Goal: Information Seeking & Learning: Find specific page/section

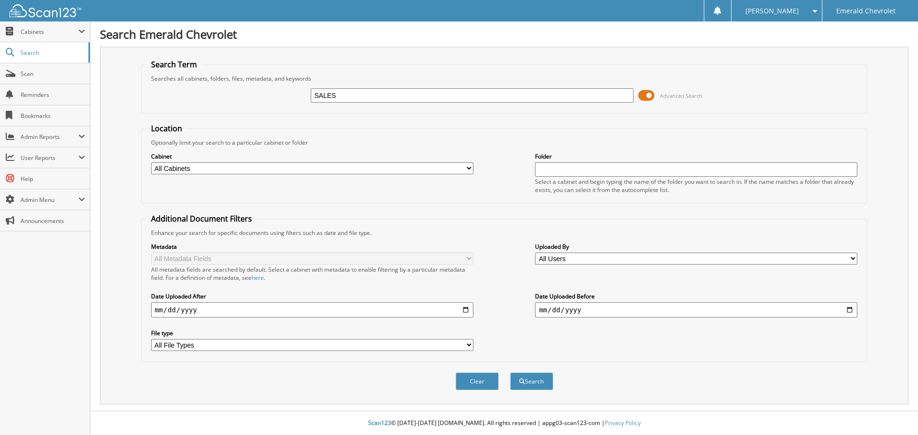
type input "SALES"
click at [217, 168] on select "All Cabinets ACCOUNTS PAYABLE AMERICAN EXPRESS ASB CAR DEALS DAILY BANKING EOM …" at bounding box center [312, 168] width 322 height 12
select select "54694"
click at [151, 162] on select "All Cabinets ACCOUNTS PAYABLE AMERICAN EXPRESS ASB CAR DEALS DAILY BANKING EOM …" at bounding box center [312, 168] width 322 height 12
click at [516, 381] on button "Search" at bounding box center [531, 382] width 43 height 18
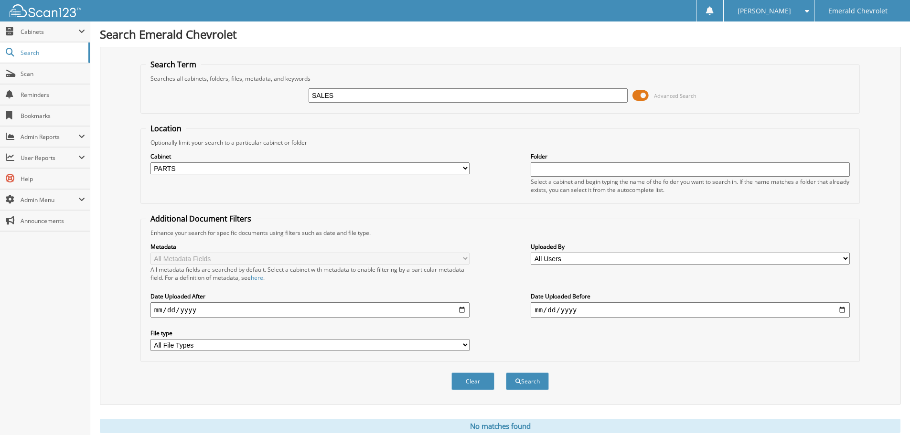
scroll to position [32, 0]
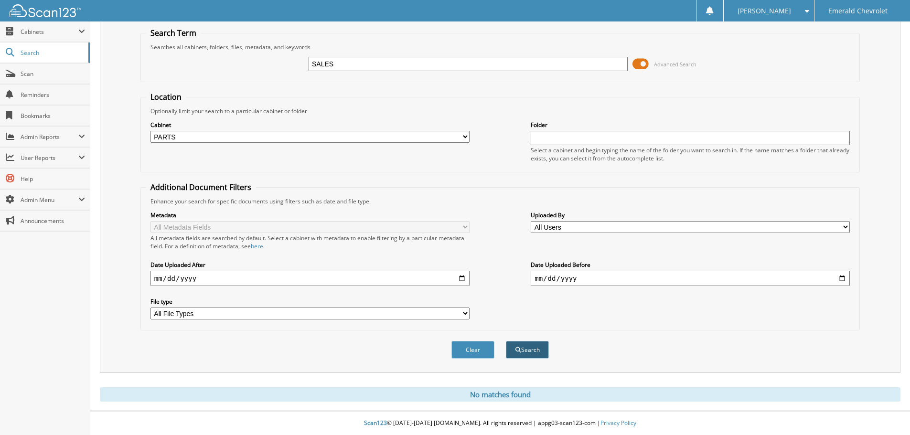
click at [532, 344] on button "Search" at bounding box center [527, 350] width 43 height 18
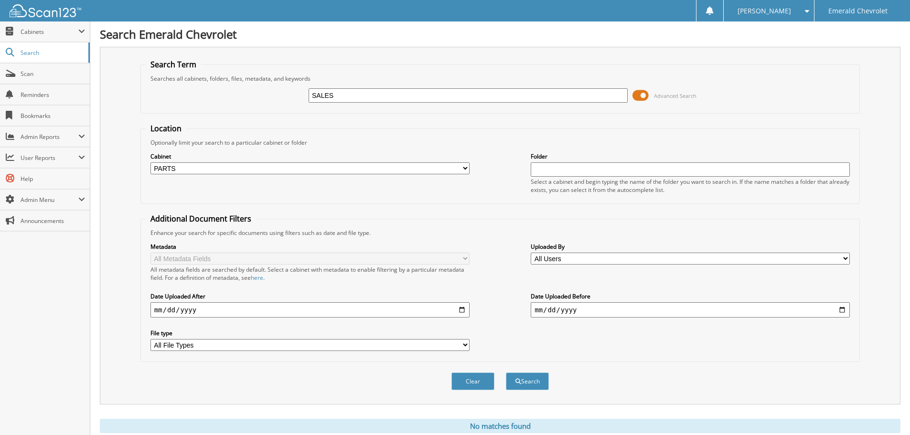
drag, startPoint x: 350, startPoint y: 97, endPoint x: 288, endPoint y: 94, distance: 61.7
click at [288, 94] on div "SALES Advanced Search" at bounding box center [500, 96] width 709 height 26
type input "[PERSON_NAME]"
click at [506, 373] on button "Search" at bounding box center [527, 382] width 43 height 18
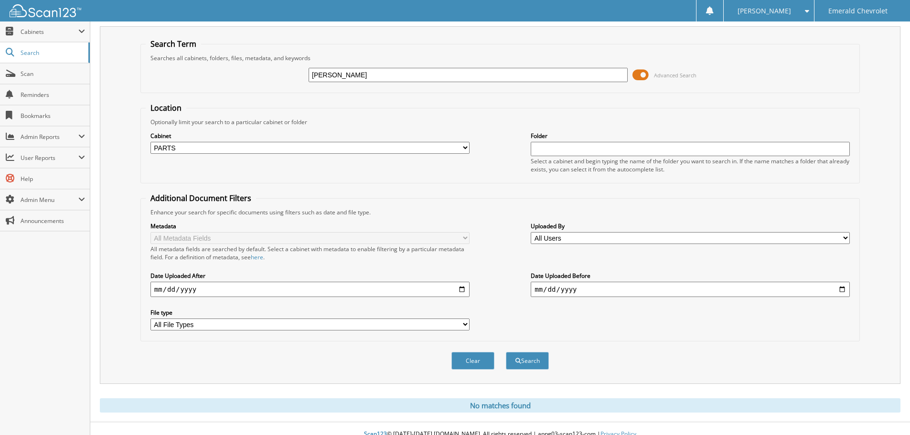
scroll to position [32, 0]
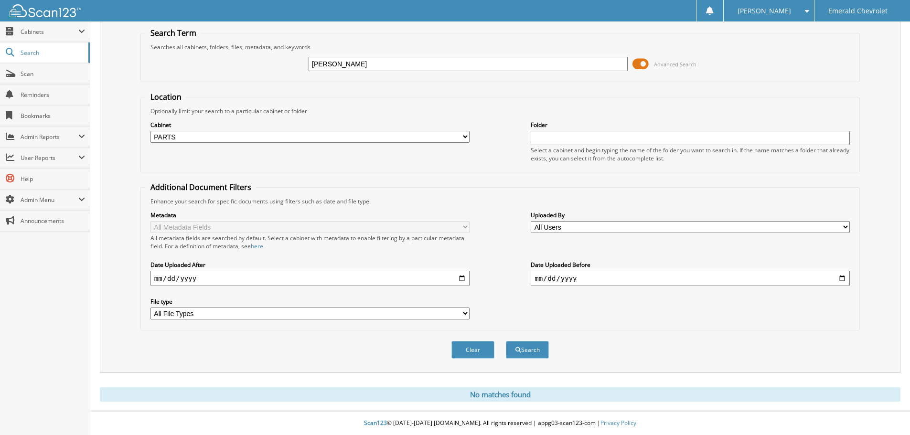
drag, startPoint x: 366, startPoint y: 66, endPoint x: 279, endPoint y: 65, distance: 87.5
click at [279, 65] on div "[PERSON_NAME] Advanced Search" at bounding box center [500, 64] width 709 height 26
type input "[PERSON_NAME]"
click at [506, 341] on button "Search" at bounding box center [527, 350] width 43 height 18
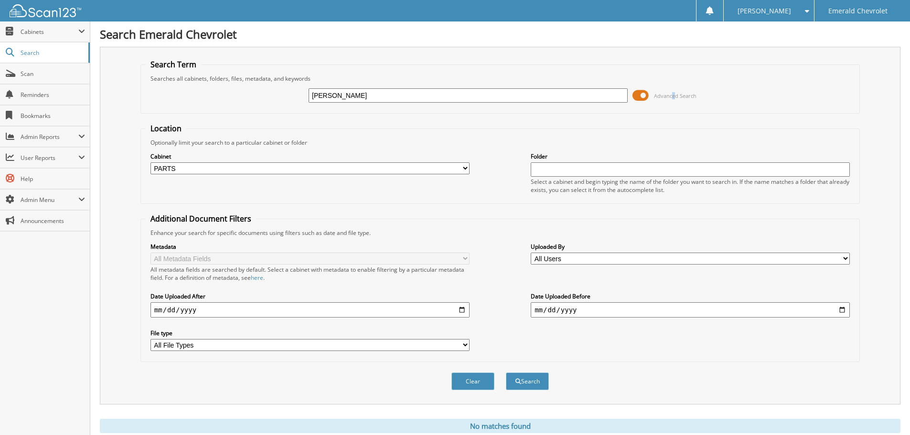
click at [673, 95] on span "Advanced Search" at bounding box center [675, 95] width 43 height 7
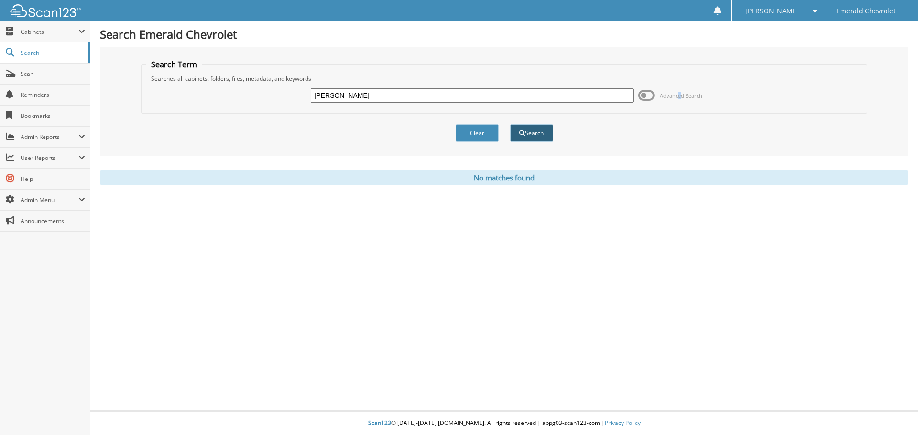
click at [545, 138] on button "Search" at bounding box center [531, 133] width 43 height 18
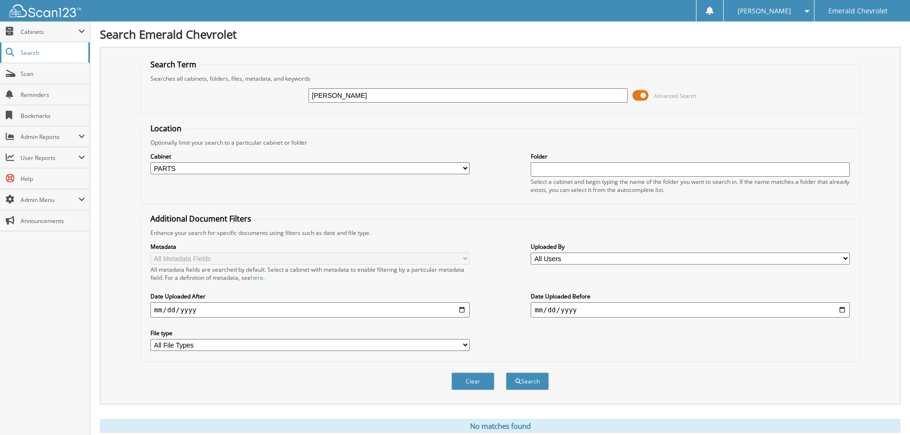
click at [55, 52] on span "Search" at bounding box center [52, 53] width 63 height 8
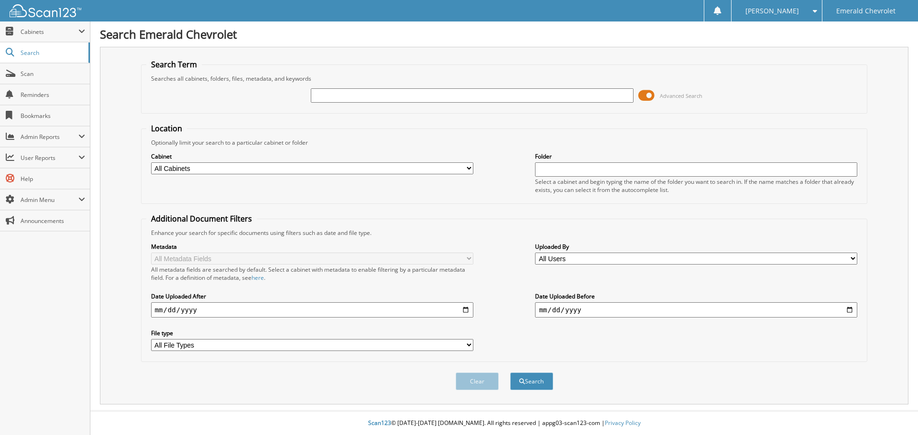
type input "0"
type input "138516"
click at [510, 373] on button "Search" at bounding box center [531, 382] width 43 height 18
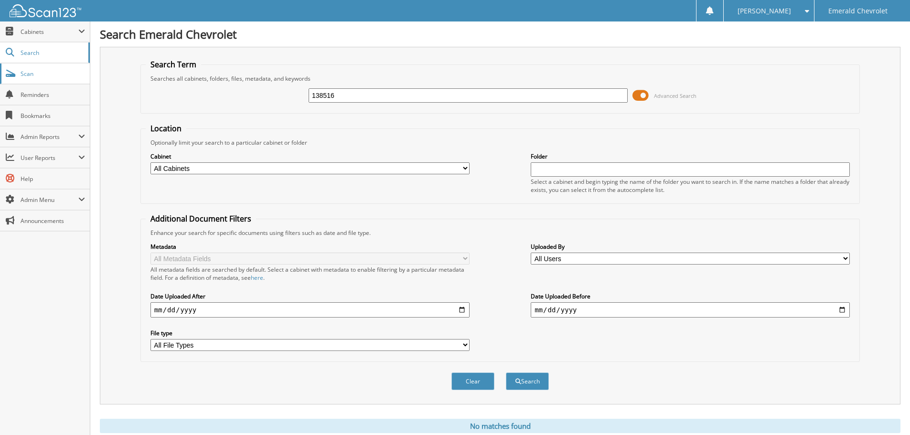
click at [30, 80] on link "Scan" at bounding box center [45, 74] width 90 height 21
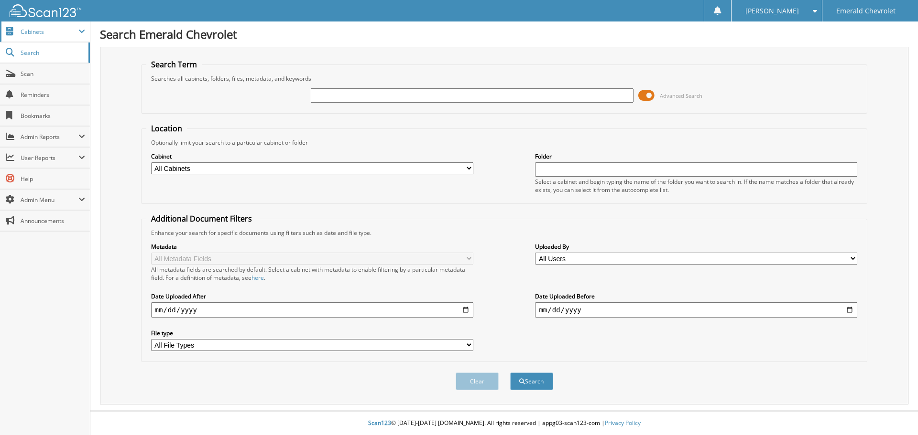
click at [40, 32] on span "Cabinets" at bounding box center [50, 32] width 58 height 8
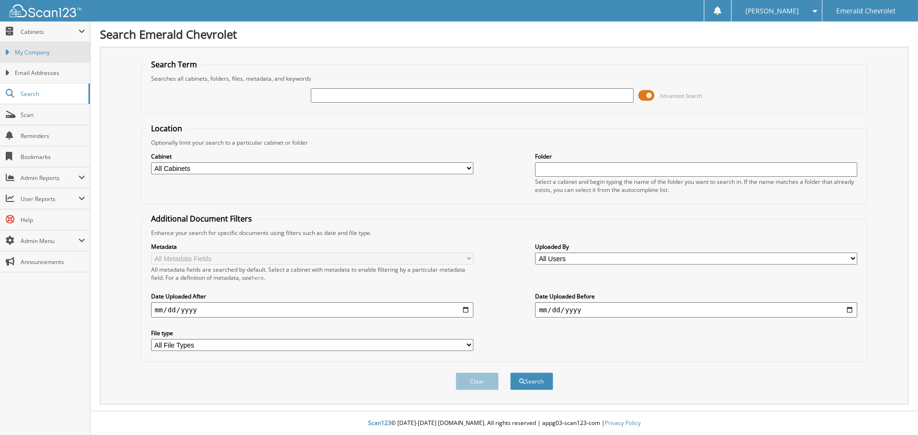
click at [33, 48] on link "My Company" at bounding box center [45, 52] width 90 height 21
